Goal: Task Accomplishment & Management: Use online tool/utility

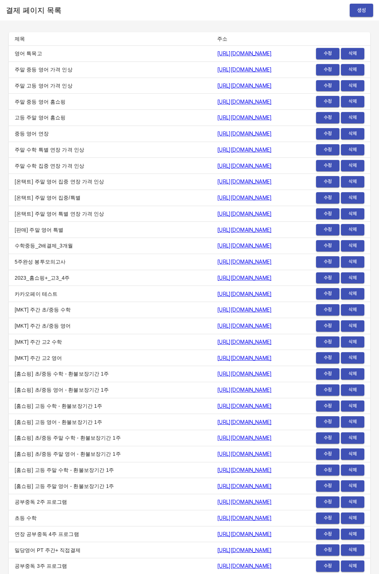
click at [369, 6] on button "생성" at bounding box center [361, 11] width 23 height 14
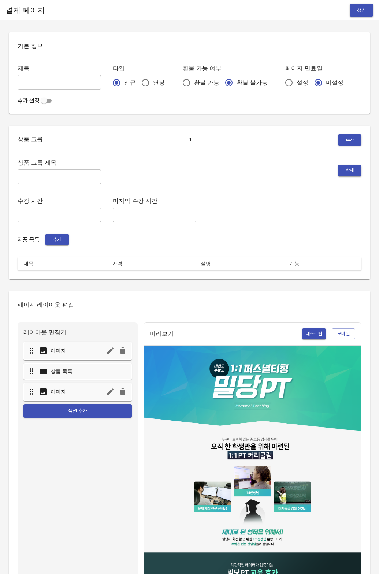
click at [153, 83] on span "연장" at bounding box center [159, 82] width 12 height 9
click at [141, 83] on input "연장" at bounding box center [145, 82] width 15 height 15
radio input "true"
drag, startPoint x: 262, startPoint y: 82, endPoint x: 250, endPoint y: 86, distance: 13.0
click at [281, 82] on input "설정" at bounding box center [288, 82] width 15 height 15
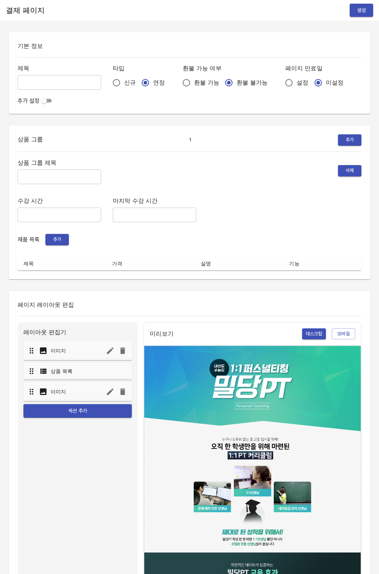
radio input "true"
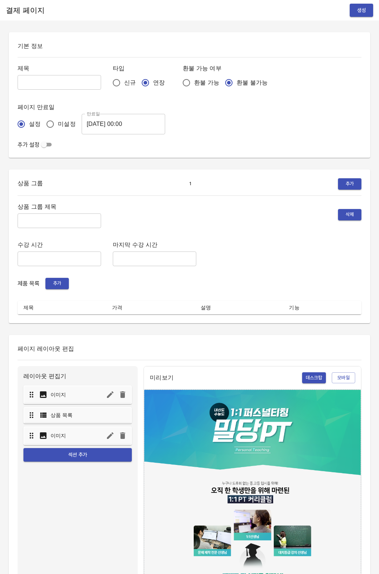
click at [112, 122] on input "[DATE] 00:00" at bounding box center [123, 124] width 83 height 20
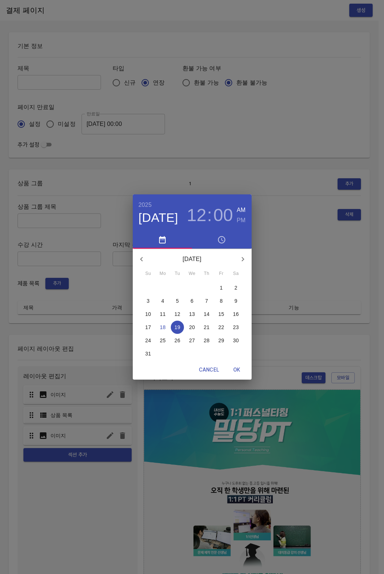
click at [180, 340] on span "26" at bounding box center [177, 340] width 13 height 7
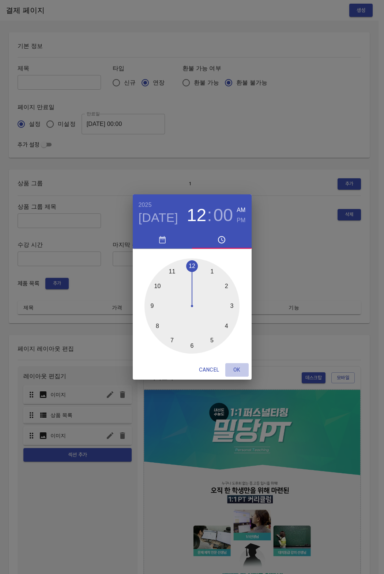
click at [235, 369] on span "OK" at bounding box center [237, 369] width 18 height 9
type input "[DATE] 00:00"
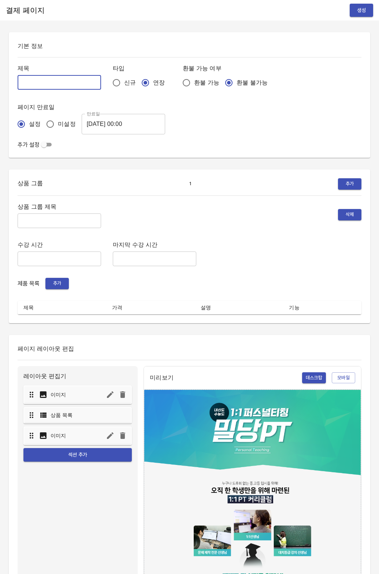
click at [47, 78] on input "text" at bounding box center [59, 82] width 83 height 15
type input "0818_[PERSON_NAME]"
click at [35, 227] on input "text" at bounding box center [59, 220] width 83 height 15
type input "주간 집중관리"
click at [57, 287] on button "추가" at bounding box center [56, 283] width 23 height 11
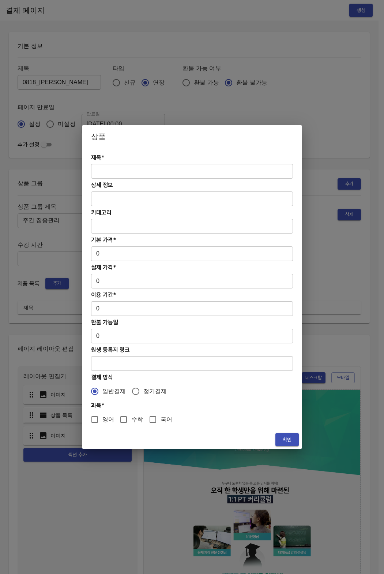
click at [153, 165] on input "text" at bounding box center [192, 171] width 202 height 15
paste input "[연장] 고등 주간 집중관리 수학 4주(약 1개월) 프로그램"
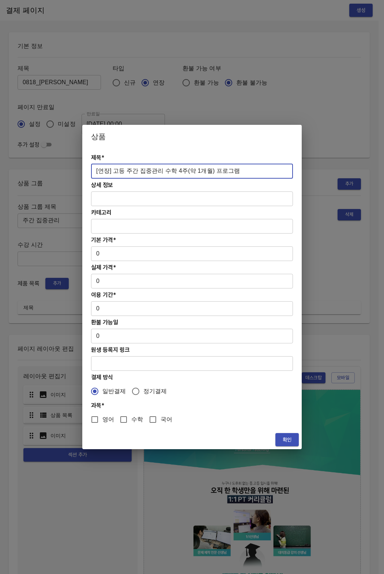
type input "[연장] 고등 주간 집중관리 수학 4주(약 1개월) 프로그램"
drag, startPoint x: 107, startPoint y: 240, endPoint x: 104, endPoint y: 250, distance: 11.2
click at [107, 240] on h4 "기본 가격*" at bounding box center [192, 239] width 202 height 7
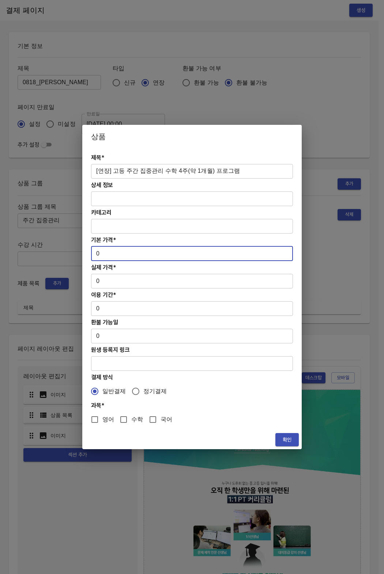
drag, startPoint x: 104, startPoint y: 250, endPoint x: 88, endPoint y: 253, distance: 15.9
click at [88, 253] on div "제목* [연장] 고등 주간 집중관리 수학 4주(약 1개월) 프로그램 ​ 상세 정보 ​ 카테고리 ​ 기본 가격* 0 ​ 실제 가격* 0 ​ 이용…" at bounding box center [192, 289] width 220 height 282
paste input "31300"
type input "313000"
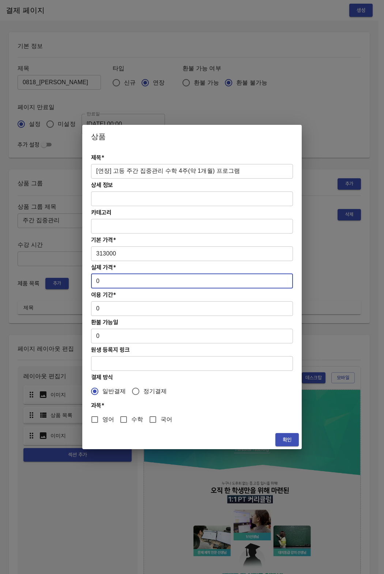
drag, startPoint x: 100, startPoint y: 287, endPoint x: 89, endPoint y: 280, distance: 13.2
click at [89, 280] on div "제목* [연장] 고등 주간 집중관리 수학 4주(약 1개월) 프로그램 ​ 상세 정보 ​ 카테고리 ​ 기본 가격* 313000 ​ 실제 가격* 0…" at bounding box center [192, 289] width 220 height 282
paste input "31300"
type input "313000"
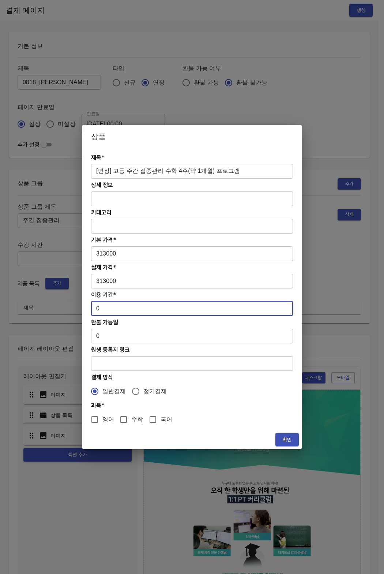
drag, startPoint x: 101, startPoint y: 310, endPoint x: 81, endPoint y: 306, distance: 20.5
click at [81, 306] on div "상품 제목* [연장] 고등 주간 집중관리 수학 4주(약 1개월) 프로그램 ​ 상세 정보 ​ 카테고리 ​ 기본 가격* 313000 ​ 실제 가격…" at bounding box center [192, 287] width 384 height 574
type input "28"
drag, startPoint x: 121, startPoint y: 421, endPoint x: 126, endPoint y: 421, distance: 4.8
click at [121, 421] on input "수학" at bounding box center [123, 419] width 15 height 15
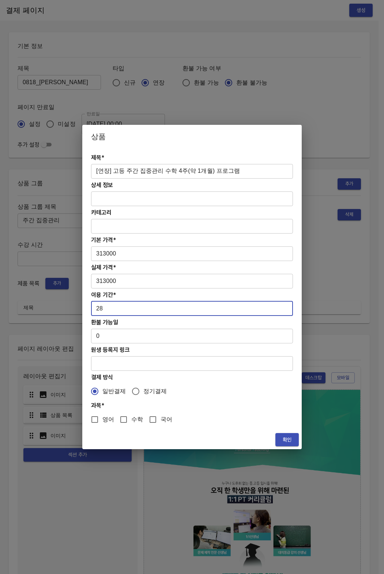
checkbox input "true"
click at [291, 436] on span "확인" at bounding box center [287, 439] width 12 height 9
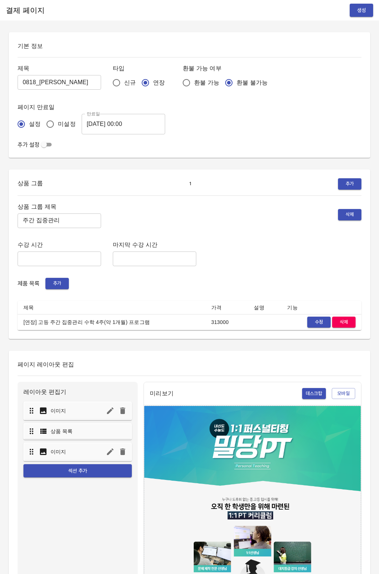
click at [189, 271] on div "상품 그룹 제목 주간 집중관리 ​ 삭제 수강 시간 ​ 마지막 수강 시간 ​ 제품 목록 추가 제목 가격 설명 기능 [연장] 고등 주간 집중관리 …" at bounding box center [190, 266] width 344 height 129
click at [355, 13] on span "생성" at bounding box center [361, 10] width 12 height 9
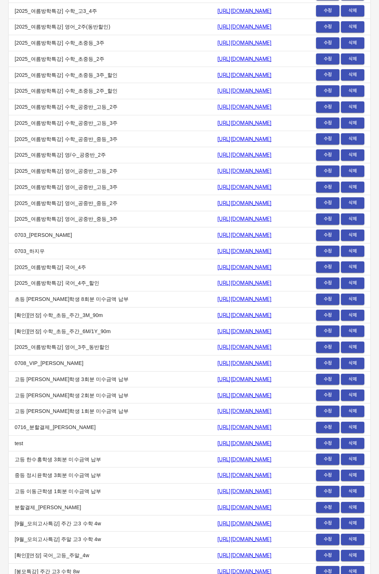
scroll to position [8934, 0]
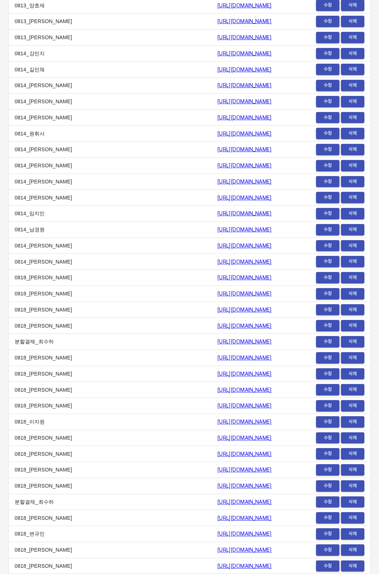
click at [92, 563] on td "0818_[PERSON_NAME]" at bounding box center [110, 566] width 202 height 16
drag, startPoint x: 115, startPoint y: 564, endPoint x: 267, endPoint y: 564, distance: 152.6
click at [267, 564] on tr "0818_박민채 https://payment.mildang.kr/wjsHZ1XIFSVBZxDb-Q60x 수정 삭제" at bounding box center [189, 566] width 361 height 16
copy tr "0818_박민채 https://payment.mildang.kr/wjsHZ1XIFSVBZxDb-Q60x"
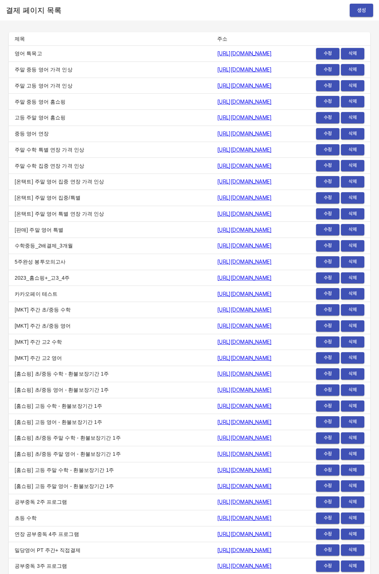
click at [353, 10] on button "생성" at bounding box center [361, 11] width 23 height 14
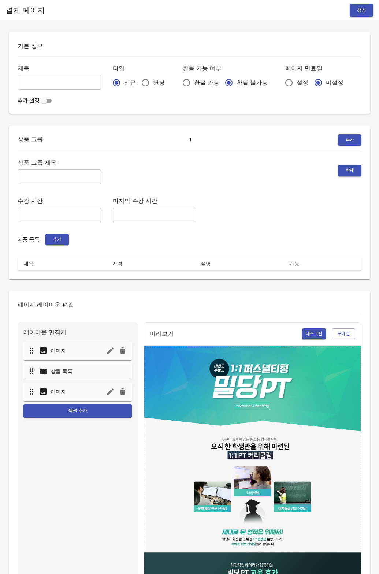
click at [138, 79] on input "연장" at bounding box center [145, 82] width 15 height 15
radio input "true"
click at [281, 83] on input "설정" at bounding box center [288, 82] width 15 height 15
radio input "true"
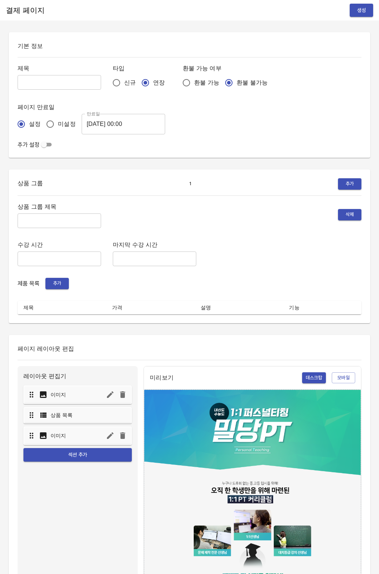
click at [93, 133] on input "[DATE] 00:00" at bounding box center [123, 124] width 83 height 20
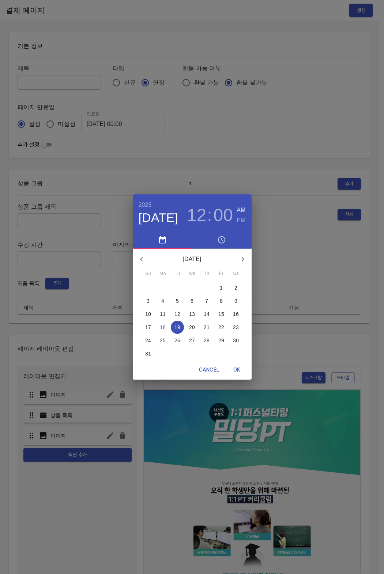
click at [174, 344] on button "26" at bounding box center [177, 340] width 13 height 13
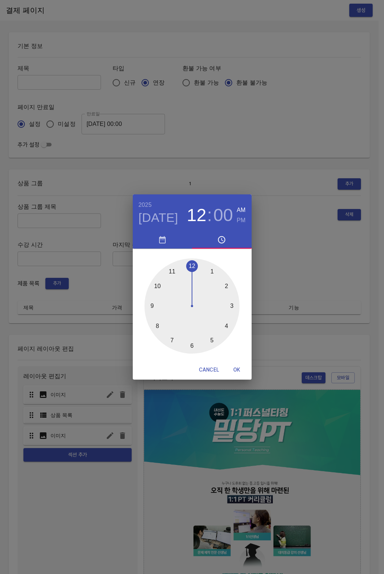
click at [233, 364] on button "OK" at bounding box center [236, 370] width 23 height 14
type input "2025-08-26 00:00"
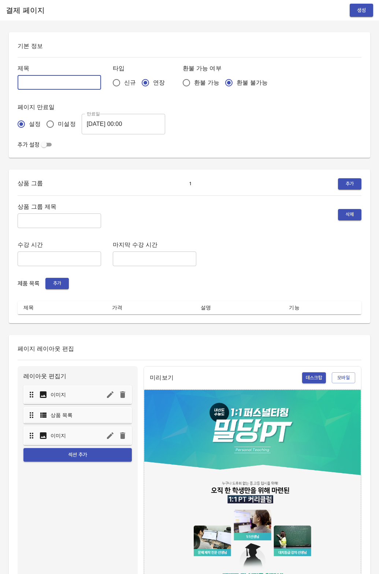
click at [38, 75] on input "text" at bounding box center [59, 82] width 83 height 15
type input "0818_[PERSON_NAME]"
click at [36, 234] on div "상품 그룹 제목 ​ 삭제 수강 시간 ​ 마지막 수강 시간 ​ 제품 목록 추가 제목 가격 설명 기능" at bounding box center [190, 258] width 344 height 113
click at [36, 231] on div "상품 그룹 제목 ​ 삭제 수강 시간 ​ 마지막 수강 시간 ​ 제품 목록 추가 제목 가격 설명 기능" at bounding box center [190, 258] width 344 height 113
click at [36, 224] on input "text" at bounding box center [59, 220] width 83 height 15
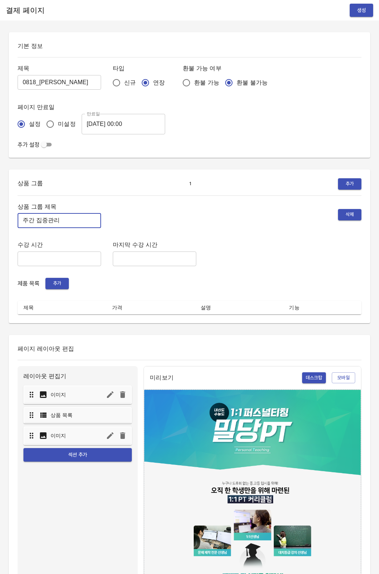
type input "주간 집중관리"
click at [57, 282] on span "추가" at bounding box center [57, 283] width 16 height 8
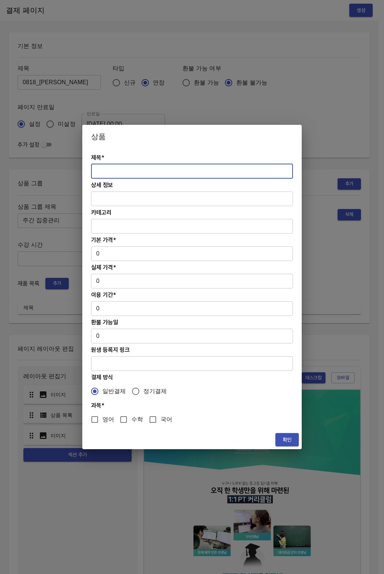
click at [131, 173] on input "text" at bounding box center [192, 171] width 202 height 15
paste input "[연장] 고등 주간 집중관리 영어 4주(약 1개월) 프로그램"
type input "[연장] 고등 주간 집중관리 영어 4주(약 1개월) 프로그램"
click at [107, 251] on input "0" at bounding box center [192, 253] width 202 height 15
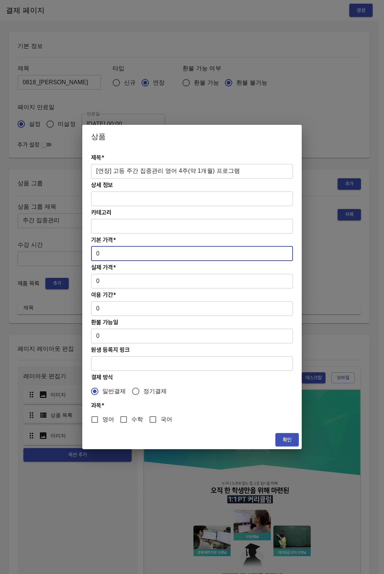
drag, startPoint x: 104, startPoint y: 251, endPoint x: 88, endPoint y: 253, distance: 15.8
click at [88, 253] on div "제목* [연장] 고등 주간 집중관리 영어 4주(약 1개월) 프로그램 ​ 상세 정보 ​ 카테고리 ​ 기본 가격* 0 ​ 실제 가격* 0 ​ 이용…" at bounding box center [192, 289] width 220 height 282
paste input "31300"
type input "313000"
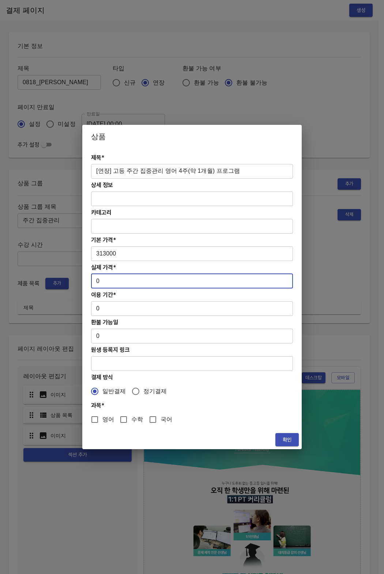
drag, startPoint x: 102, startPoint y: 283, endPoint x: 81, endPoint y: 281, distance: 20.9
click at [81, 281] on div "상품 제목* [연장] 고등 주간 집중관리 영어 4주(약 1개월) 프로그램 ​ 상세 정보 ​ 카테고리 ​ 기본 가격* 313000 ​ 실제 가격…" at bounding box center [192, 287] width 384 height 574
paste input "31300"
type input "313000"
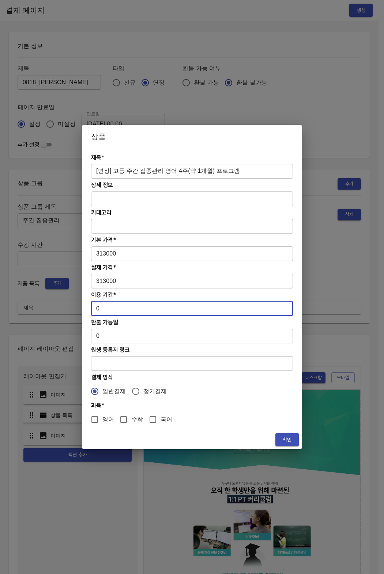
drag, startPoint x: 104, startPoint y: 311, endPoint x: 90, endPoint y: 309, distance: 14.1
click at [90, 309] on div "제목* [연장] 고등 주간 집중관리 영어 4주(약 1개월) 프로그램 ​ 상세 정보 ​ 카테고리 ​ 기본 가격* 313000 ​ 실제 가격* 3…" at bounding box center [192, 289] width 220 height 282
type input "28"
drag, startPoint x: 100, startPoint y: 419, endPoint x: 217, endPoint y: 433, distance: 118.4
click at [100, 419] on input "영어" at bounding box center [94, 419] width 15 height 15
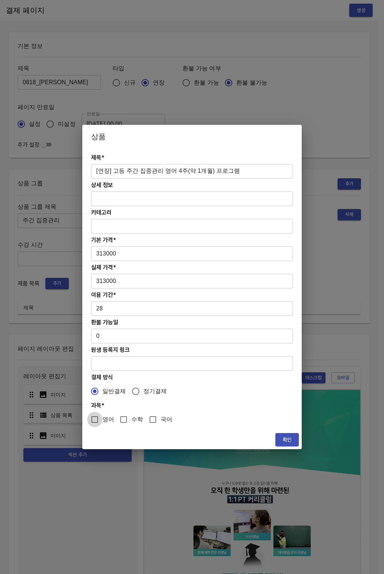
checkbox input "true"
click at [283, 440] on span "확인" at bounding box center [287, 439] width 12 height 9
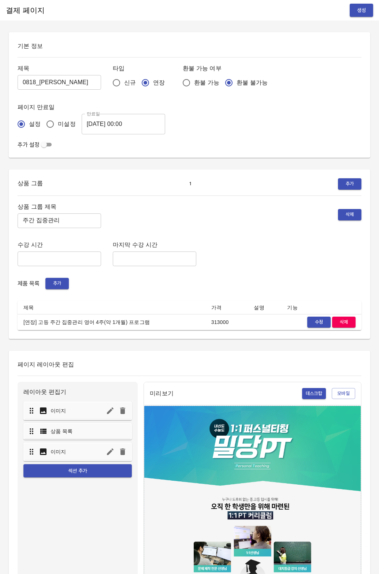
click at [218, 226] on div "상품 그룹 제목 주간 집중관리 ​ 삭제" at bounding box center [190, 215] width 344 height 26
click at [363, 1] on div "결제 페이지 생성" at bounding box center [189, 10] width 379 height 20
click at [362, 6] on span "생성" at bounding box center [361, 10] width 12 height 9
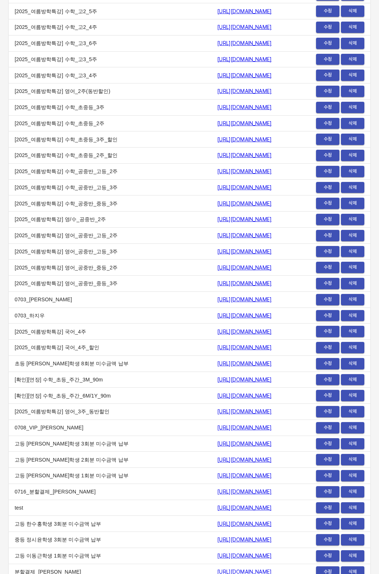
scroll to position [8950, 0]
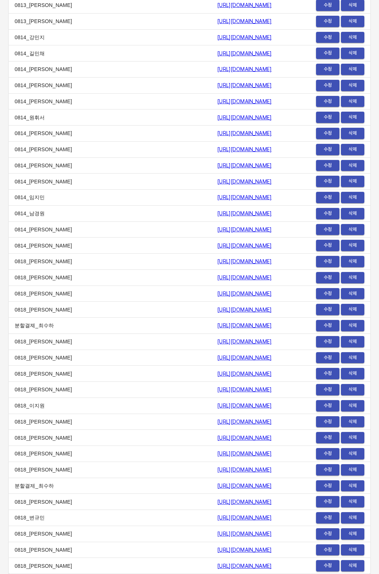
drag, startPoint x: 120, startPoint y: 569, endPoint x: 260, endPoint y: 569, distance: 140.2
click at [260, 569] on tr "0818_[PERSON_NAME] [URL][DOMAIN_NAME] 수정 삭제" at bounding box center [189, 566] width 361 height 16
copy tr "0818_[PERSON_NAME] [URL][DOMAIN_NAME]"
